Goal: Information Seeking & Learning: Check status

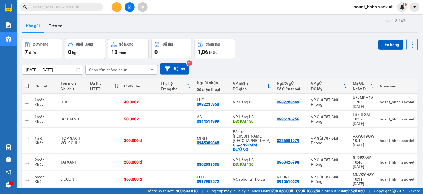
click at [355, 8] on span "hoant_hhhn.saoviet" at bounding box center [373, 6] width 48 height 7
click at [366, 18] on span "Đăng xuất" at bounding box center [376, 17] width 36 height 6
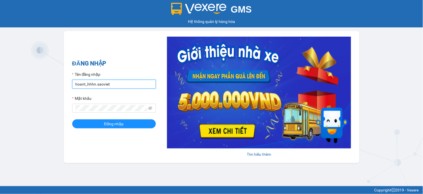
click at [105, 88] on input "hoant_hhhn.saoviet" at bounding box center [114, 83] width 84 height 9
type input "namthhhhn.saoviet"
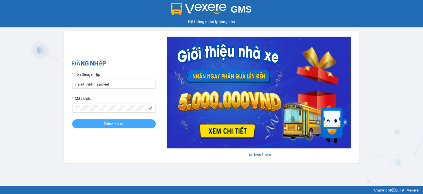
click at [126, 123] on button "Đăng nhập" at bounding box center [114, 123] width 84 height 9
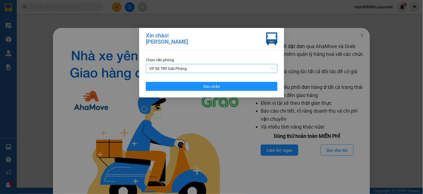
click at [190, 65] on span "VP Số 789 Giải Phóng" at bounding box center [211, 68] width 125 height 8
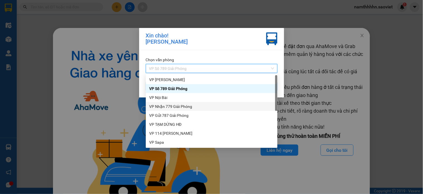
click at [182, 109] on div "VP Nhận 779 Giải Phóng" at bounding box center [211, 106] width 125 height 6
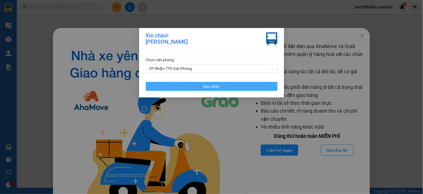
click at [195, 82] on button "Xác nhận" at bounding box center [212, 86] width 132 height 9
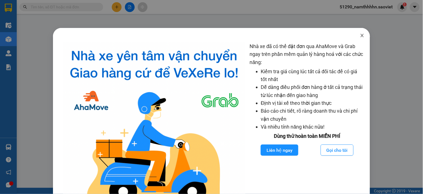
click at [354, 35] on span "Close" at bounding box center [362, 36] width 16 height 16
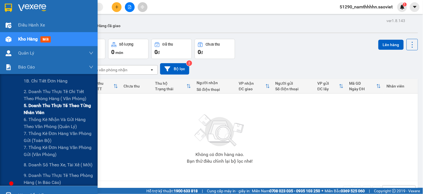
click at [55, 110] on span "5. Doanh thu thực tế theo từng nhân viên" at bounding box center [59, 109] width 70 height 14
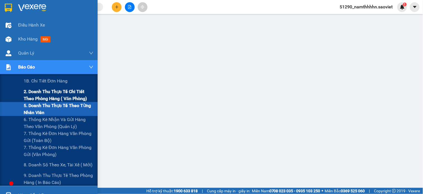
drag, startPoint x: 41, startPoint y: 103, endPoint x: 40, endPoint y: 98, distance: 4.6
click at [40, 101] on div "1B. Chi tiết đơn hàng 2. Doanh thu thực tế chi tiết theo phòng hàng ( văn phòng…" at bounding box center [49, 130] width 98 height 112
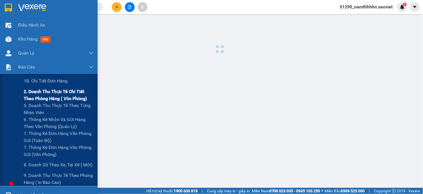
click at [40, 97] on span "2. Doanh thu thực tế chi tiết theo phòng hàng ( văn phòng)" at bounding box center [59, 95] width 70 height 14
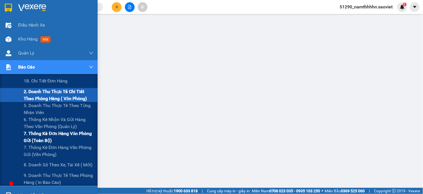
click at [49, 142] on span "7. Thống kê đơn hàng văn phòng gửi (toàn bộ)" at bounding box center [59, 137] width 70 height 14
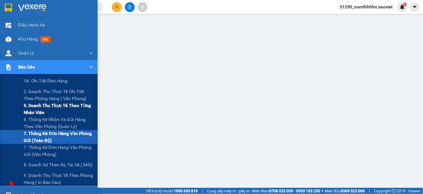
click at [46, 113] on span "5. Doanh thu thực tế theo từng nhân viên" at bounding box center [59, 109] width 70 height 14
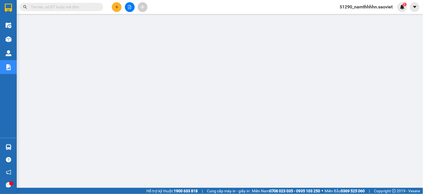
click at [85, 2] on div "Kết quả tìm kiếm ( 0 ) Bộ lọc No Data" at bounding box center [54, 7] width 109 height 10
click at [85, 4] on span at bounding box center [62, 7] width 84 height 8
click at [85, 7] on input "text" at bounding box center [64, 7] width 66 height 6
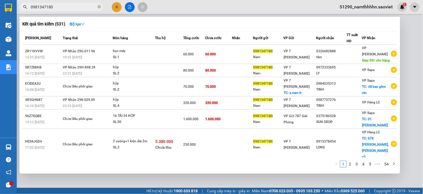
click at [49, 10] on span "0981347180" at bounding box center [62, 7] width 84 height 8
click at [49, 9] on input "0981347180" at bounding box center [64, 7] width 66 height 6
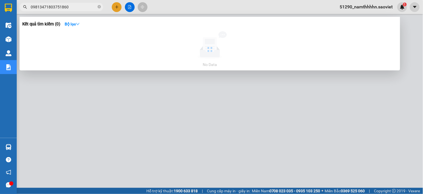
click at [49, 9] on input "09813471803751860" at bounding box center [64, 7] width 66 height 6
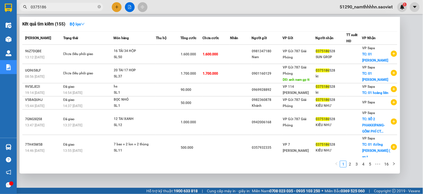
type input "0375186"
click at [260, 9] on div at bounding box center [211, 97] width 423 height 194
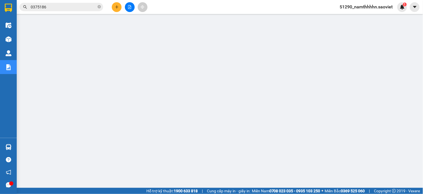
click at [56, 4] on input "0375186" at bounding box center [64, 7] width 66 height 6
